Goal: Task Accomplishment & Management: Complete application form

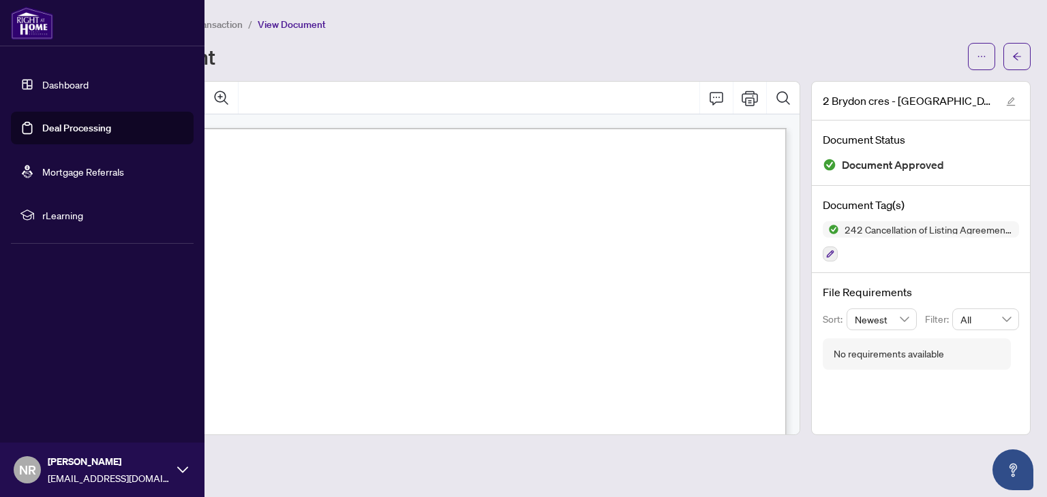
click at [61, 125] on link "Deal Processing" at bounding box center [76, 128] width 69 height 12
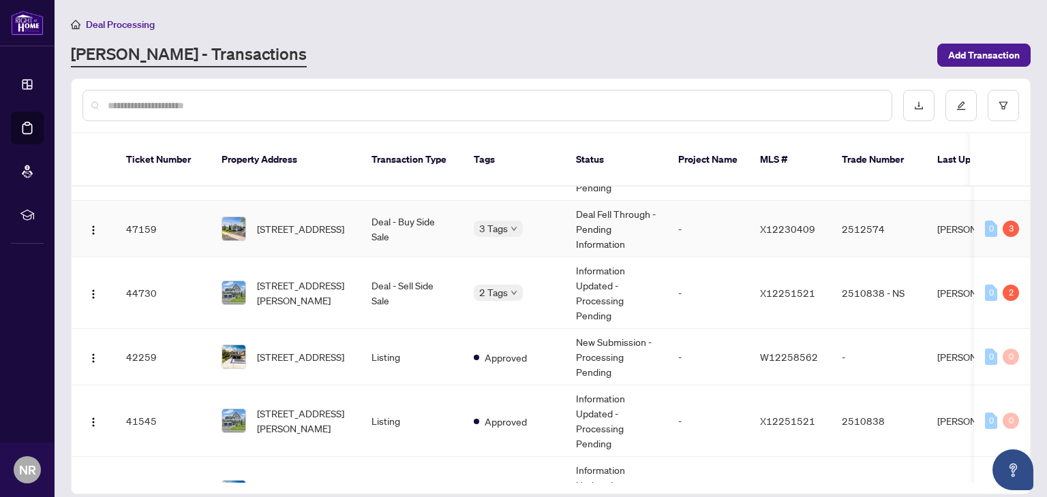
scroll to position [46, 0]
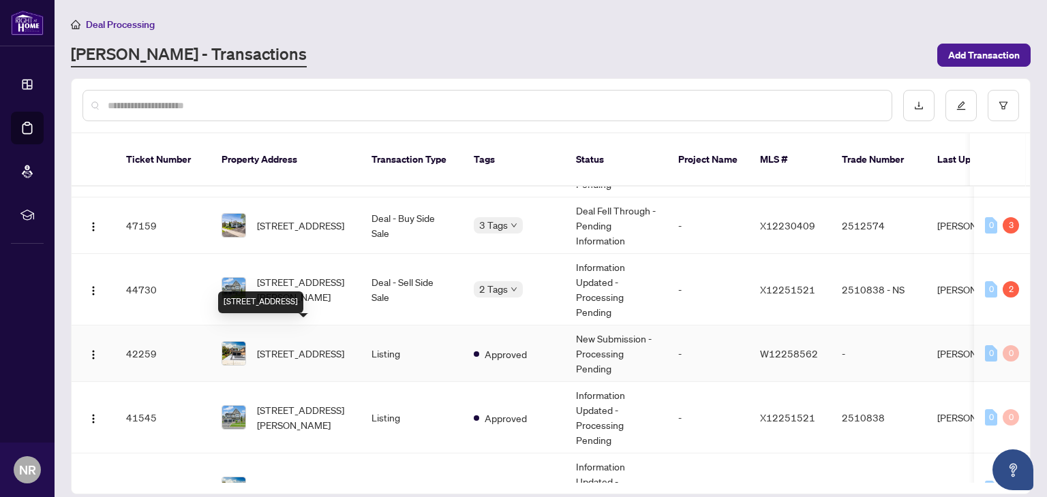
click at [296, 346] on span "[STREET_ADDRESS]" at bounding box center [300, 353] width 87 height 15
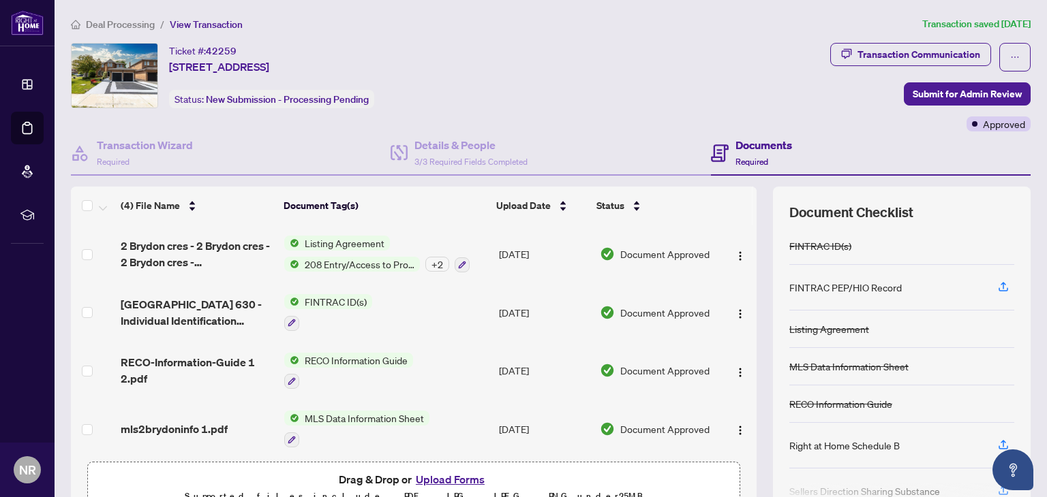
scroll to position [4, 0]
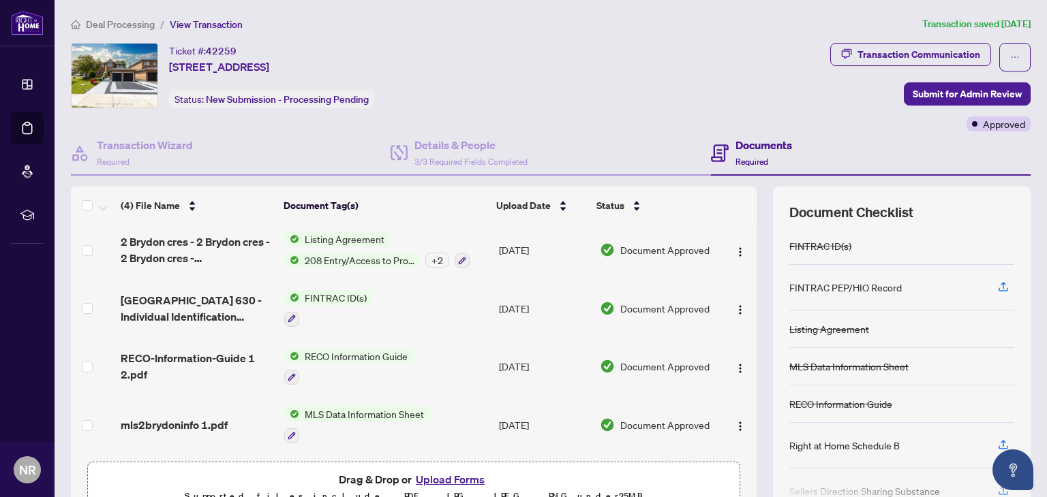
click at [444, 478] on button "Upload Forms" at bounding box center [450, 480] width 77 height 18
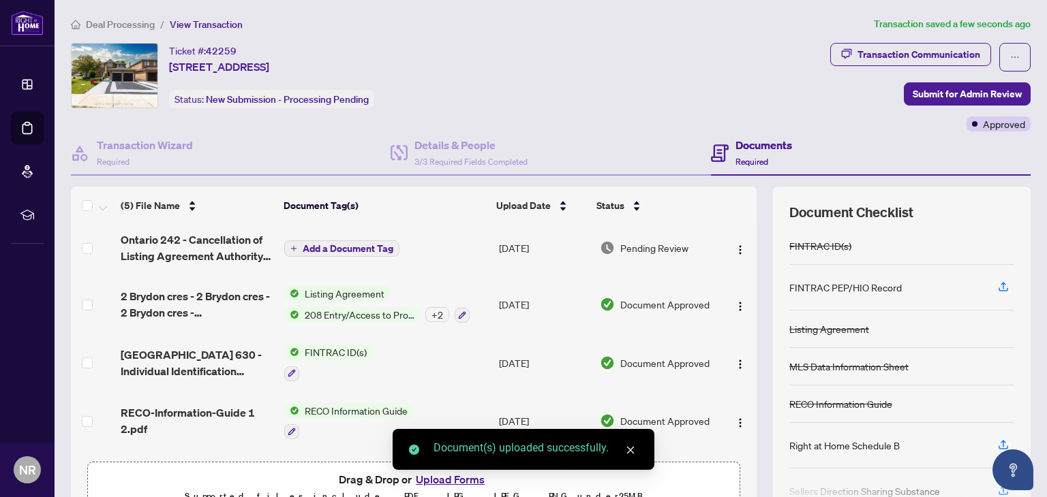
click at [374, 247] on span "Add a Document Tag" at bounding box center [348, 249] width 91 height 10
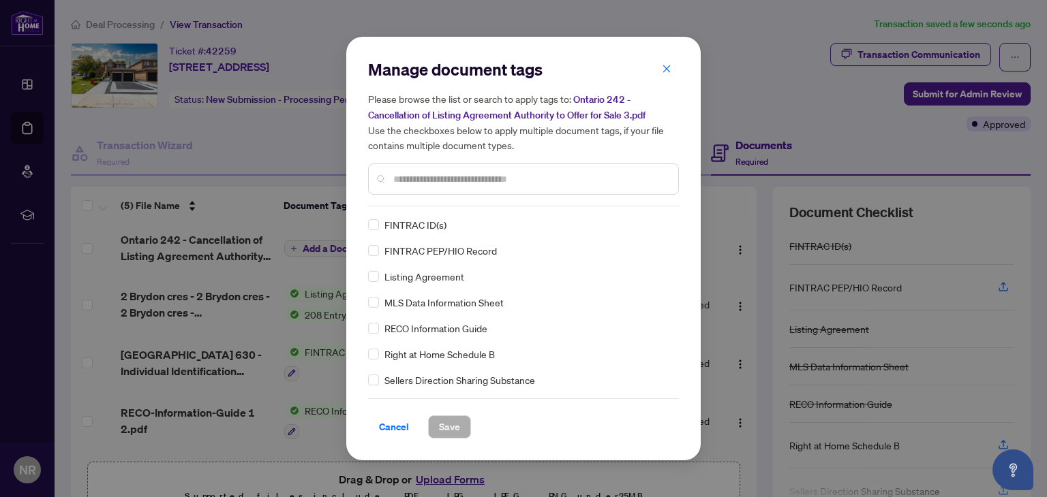
click at [420, 179] on input "text" at bounding box center [530, 179] width 274 height 15
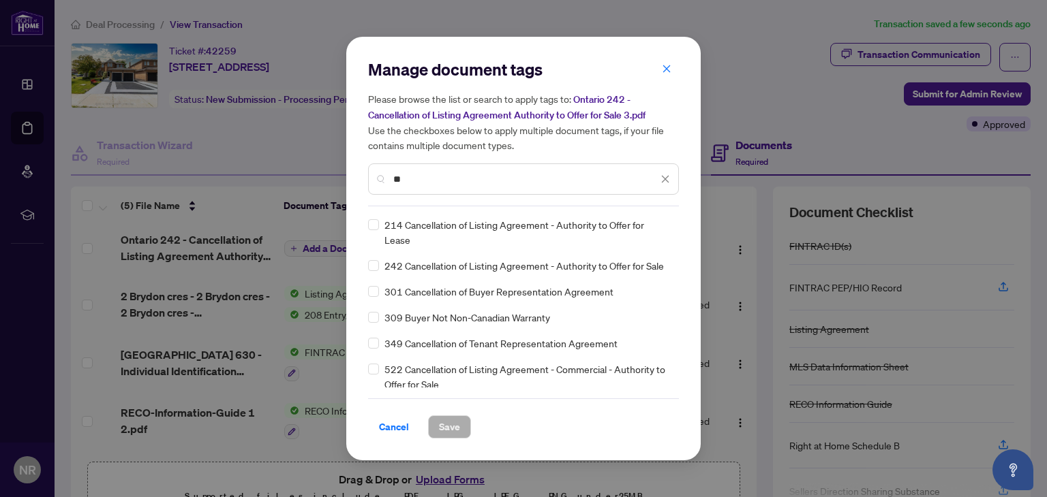
type input "*"
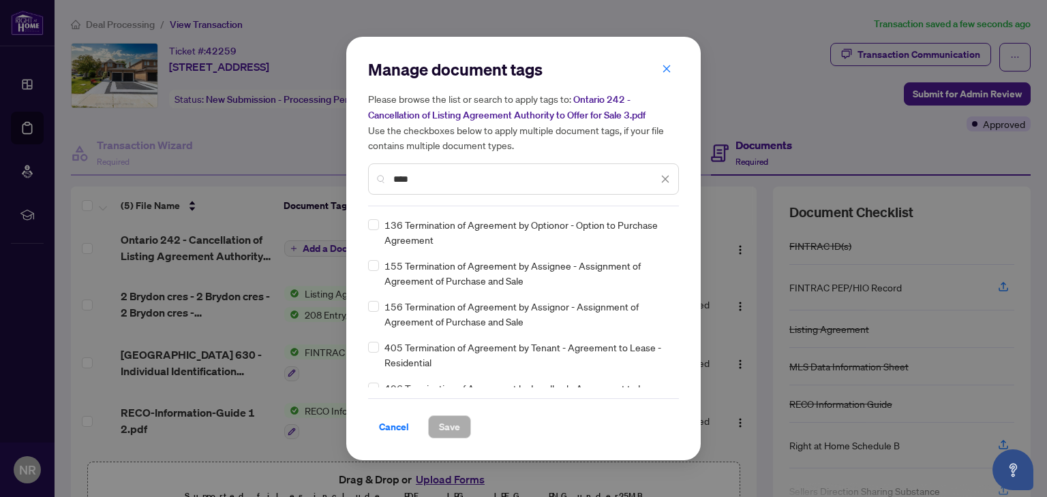
scroll to position [0, 0]
type input "*"
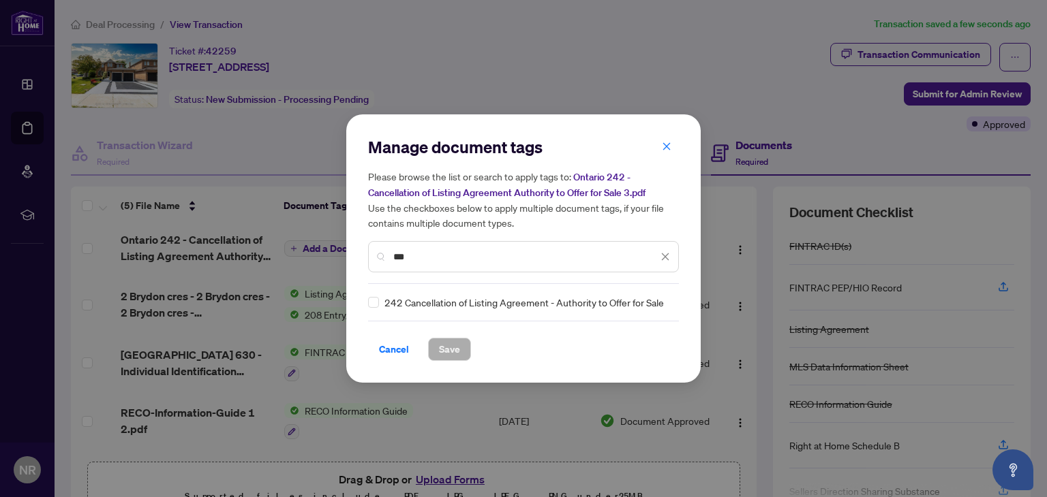
type input "***"
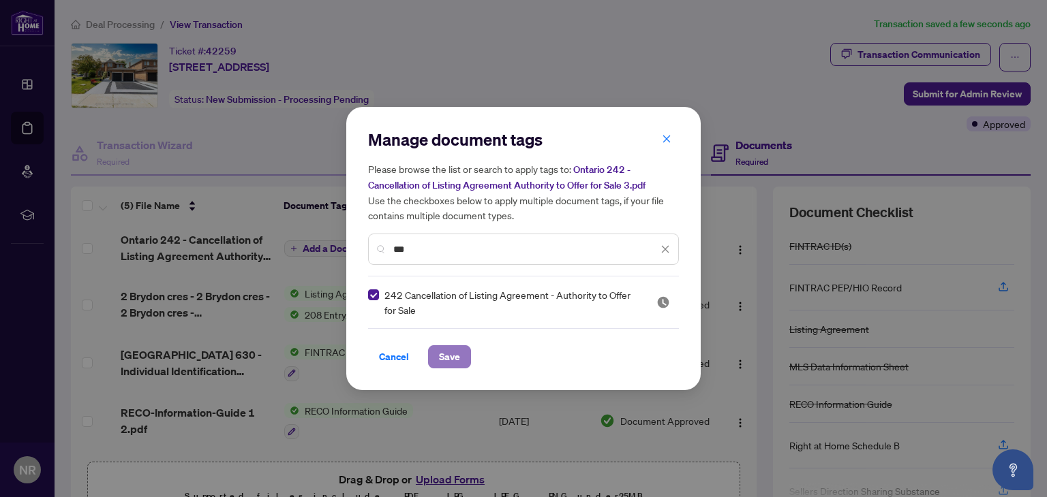
click at [452, 360] on span "Save" at bounding box center [449, 357] width 21 height 22
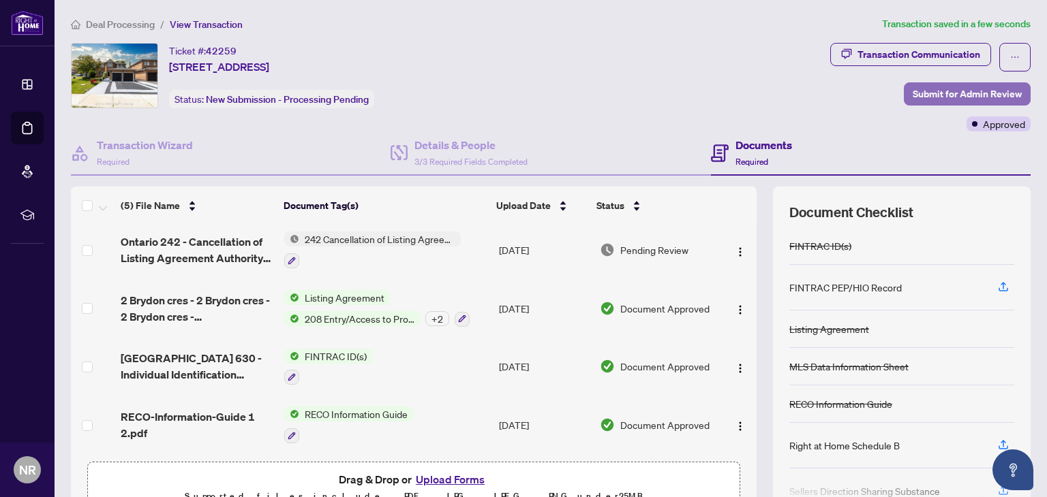
click at [925, 95] on span "Submit for Admin Review" at bounding box center [966, 94] width 109 height 22
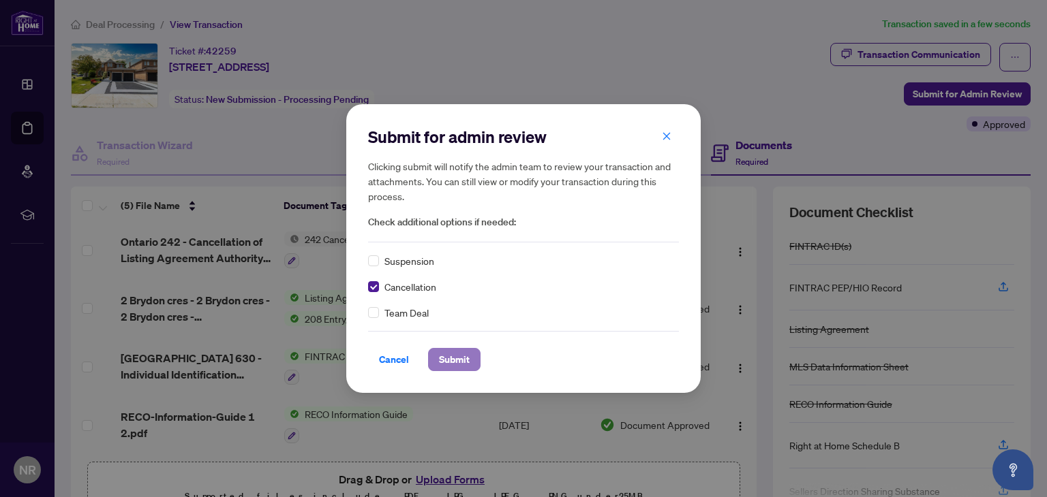
click at [457, 356] on span "Submit" at bounding box center [454, 360] width 31 height 22
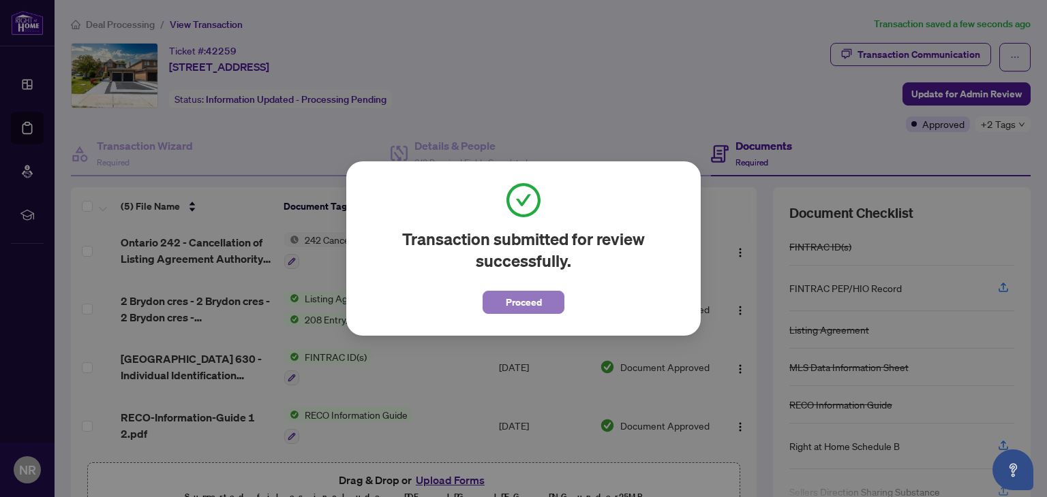
click at [521, 304] on span "Proceed" at bounding box center [524, 303] width 36 height 22
